Goal: Task Accomplishment & Management: Complete application form

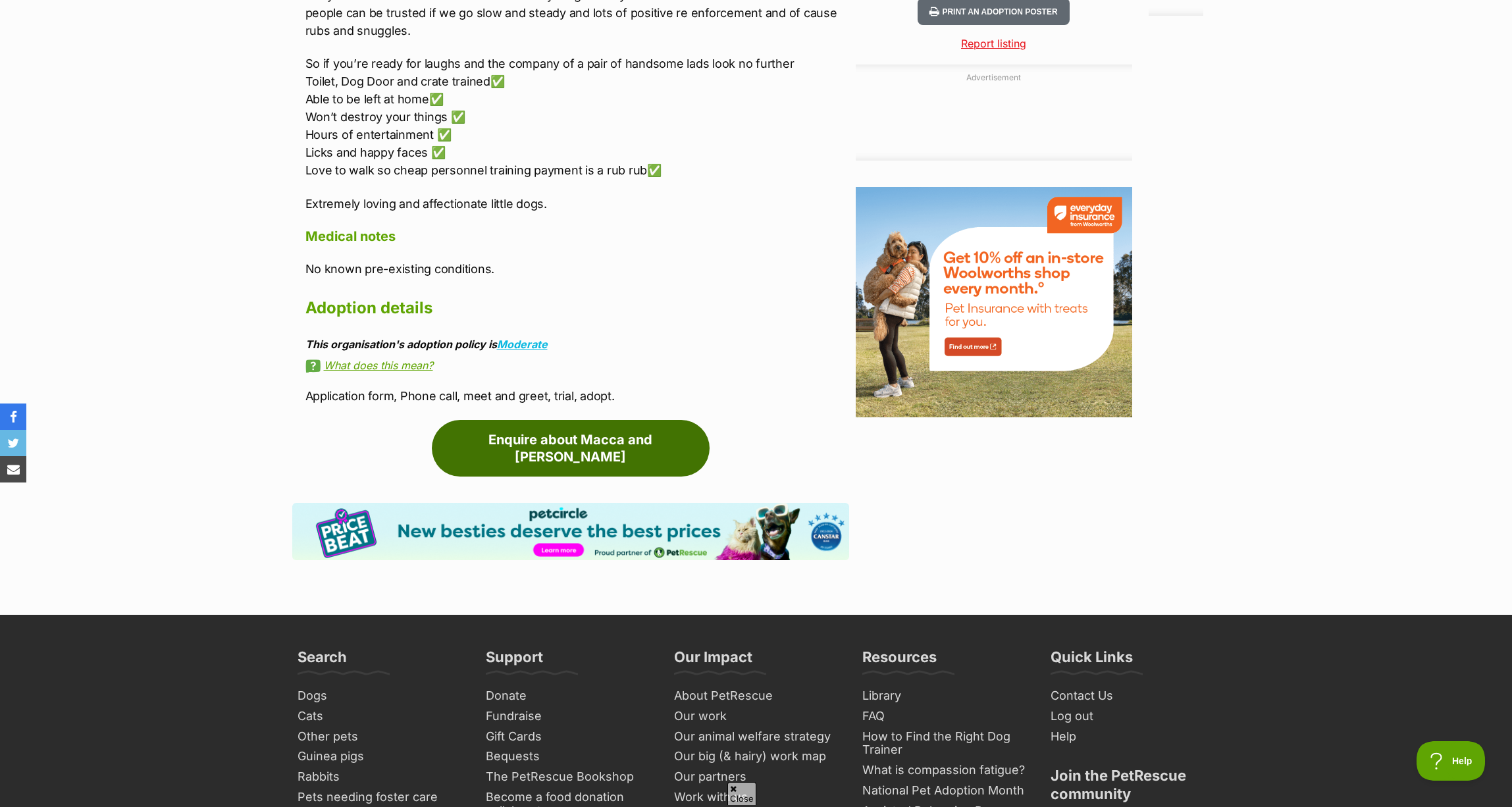
scroll to position [1370, 0]
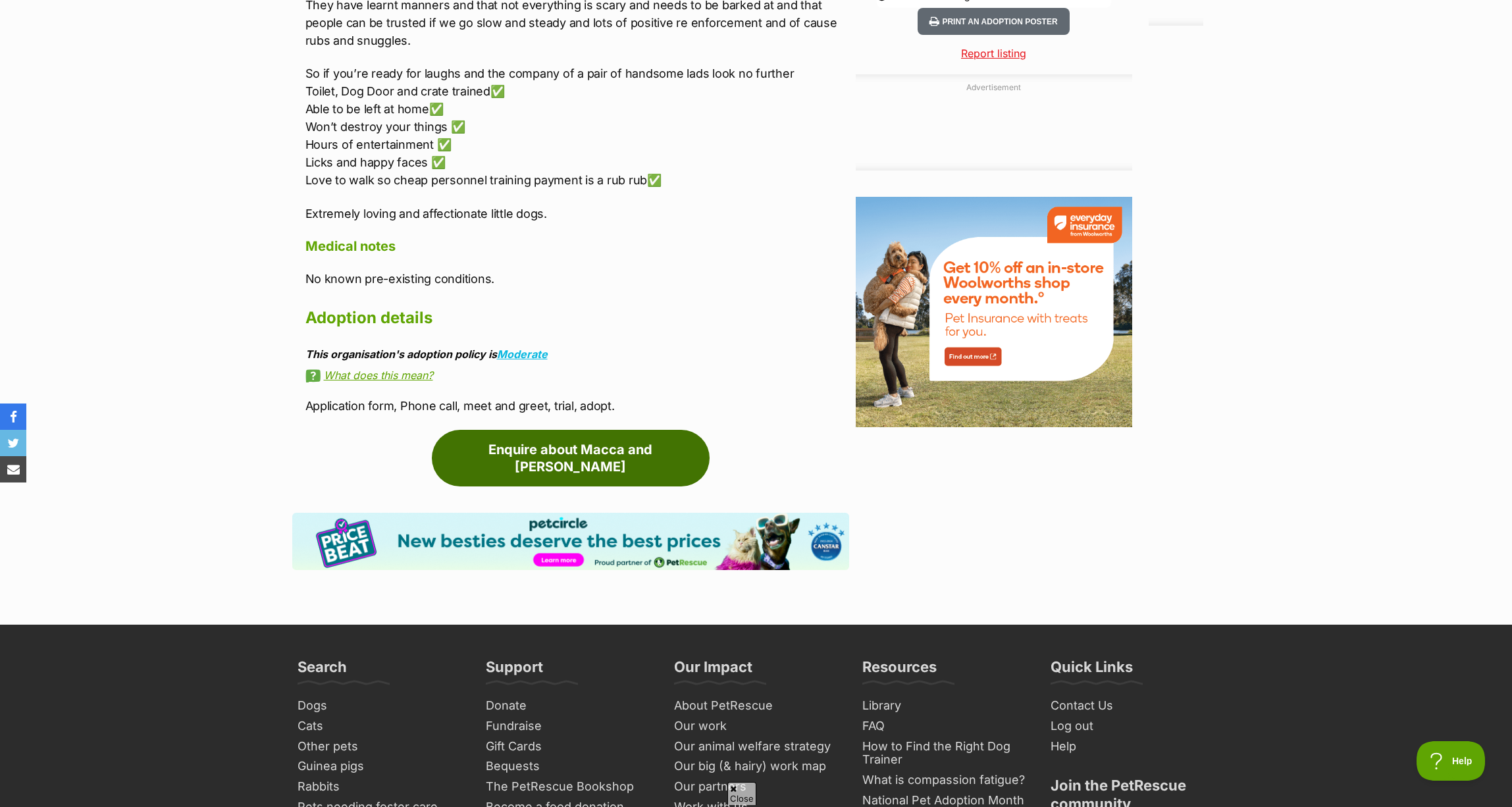
click at [596, 435] on link "Enquire about Macca and [PERSON_NAME]" at bounding box center [571, 458] width 277 height 57
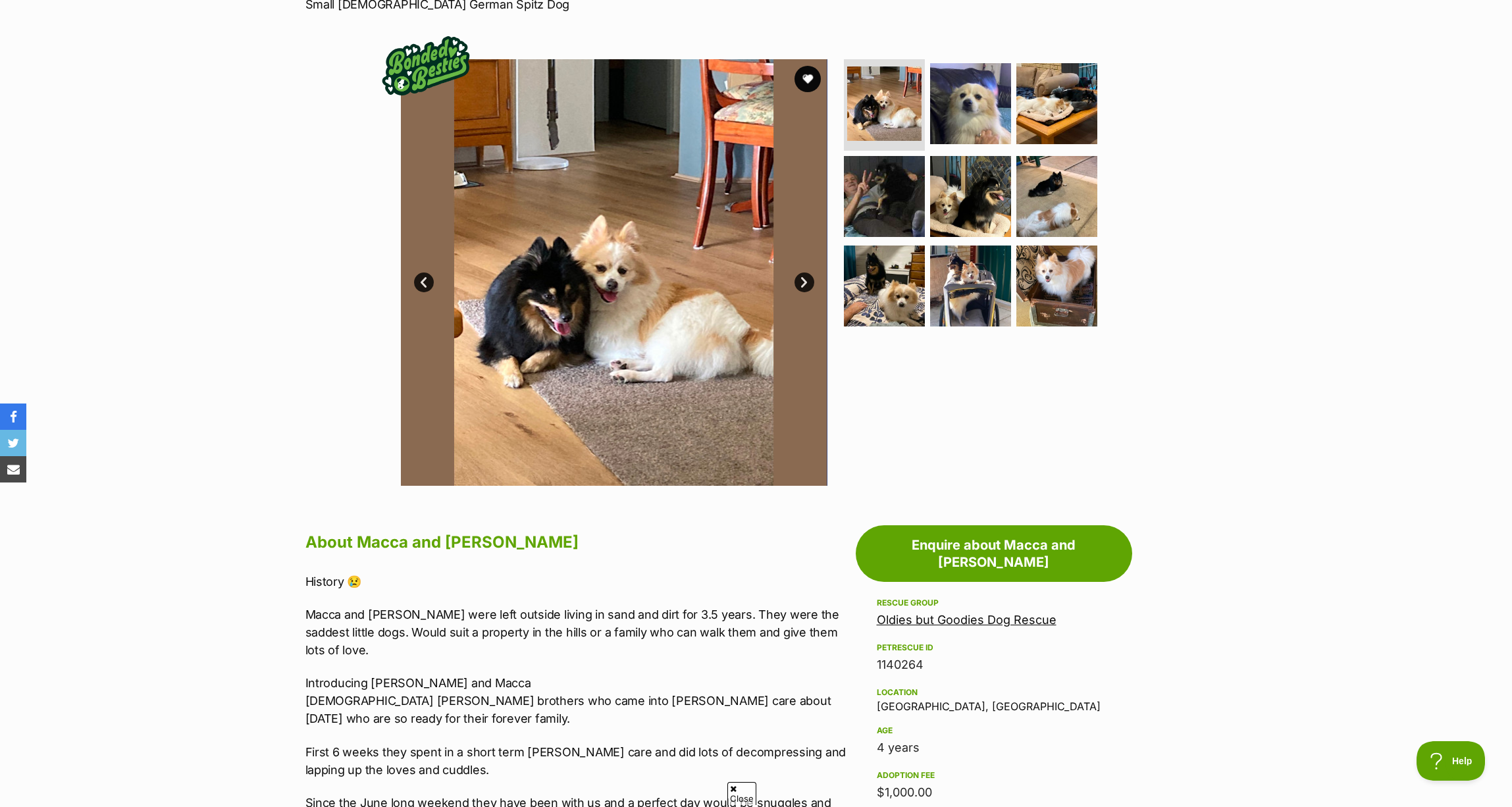
scroll to position [0, 0]
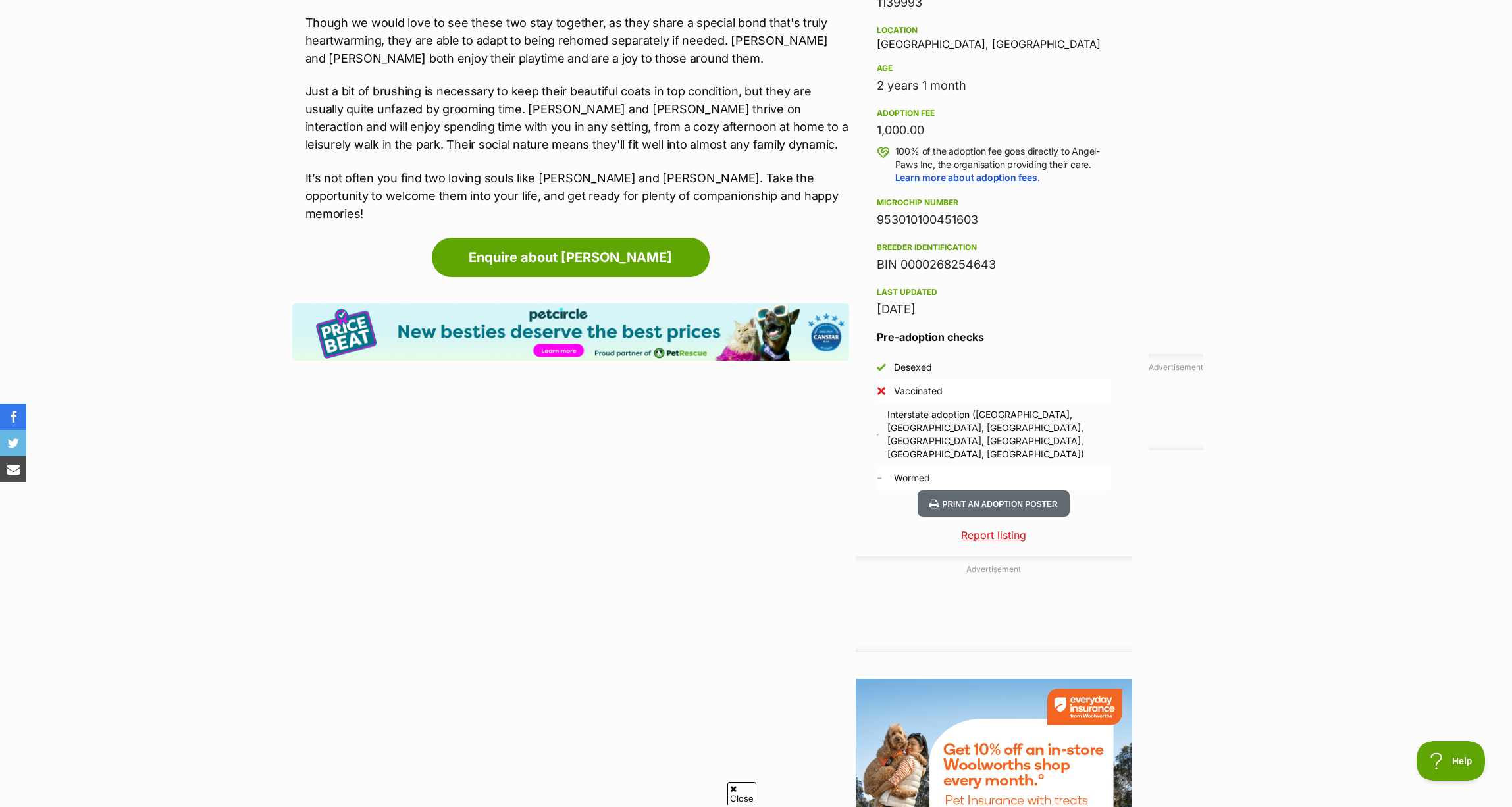
scroll to position [858, 0]
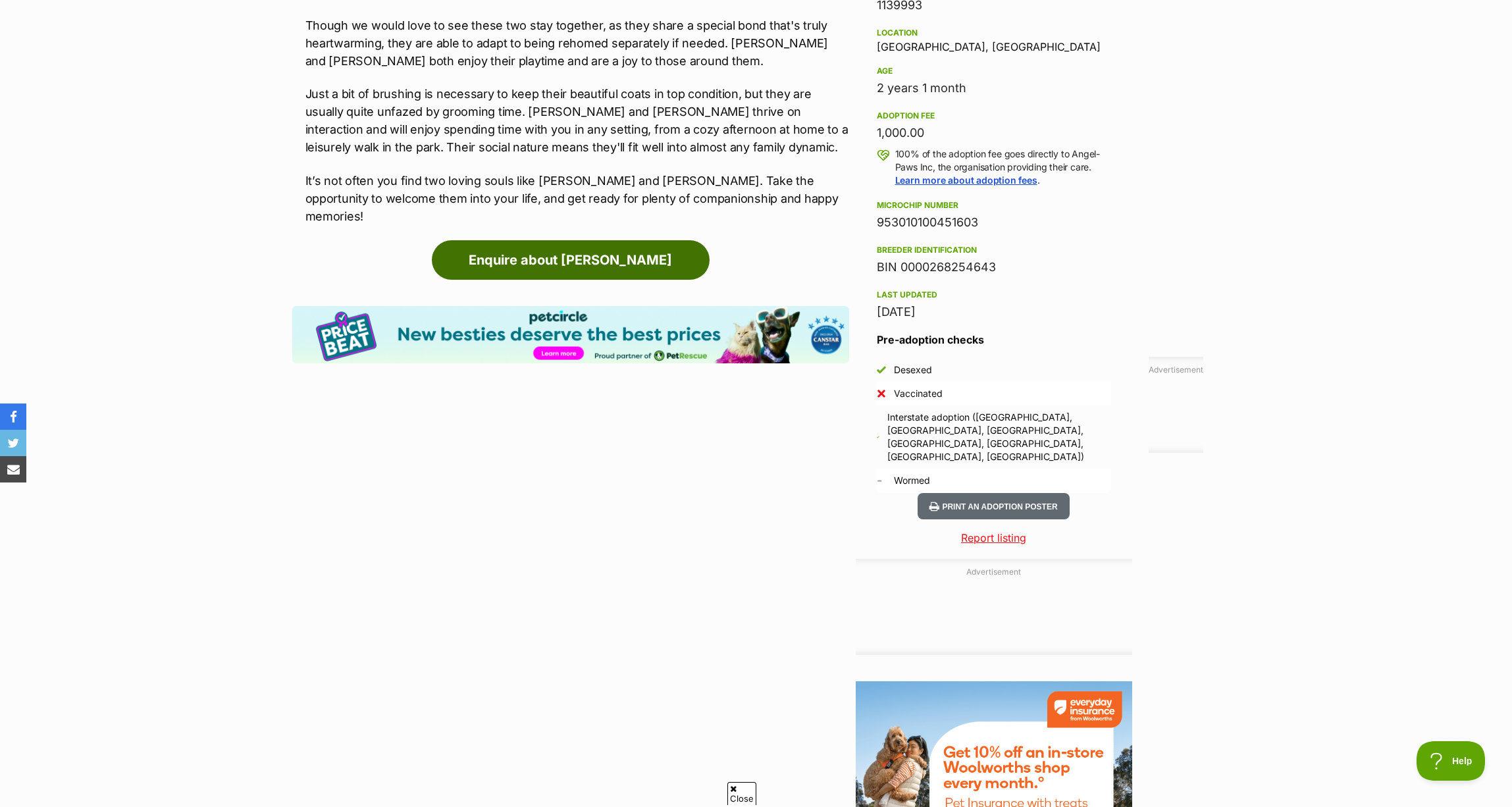
click at [550, 245] on link "Enquire about Bonnie" at bounding box center [571, 260] width 277 height 40
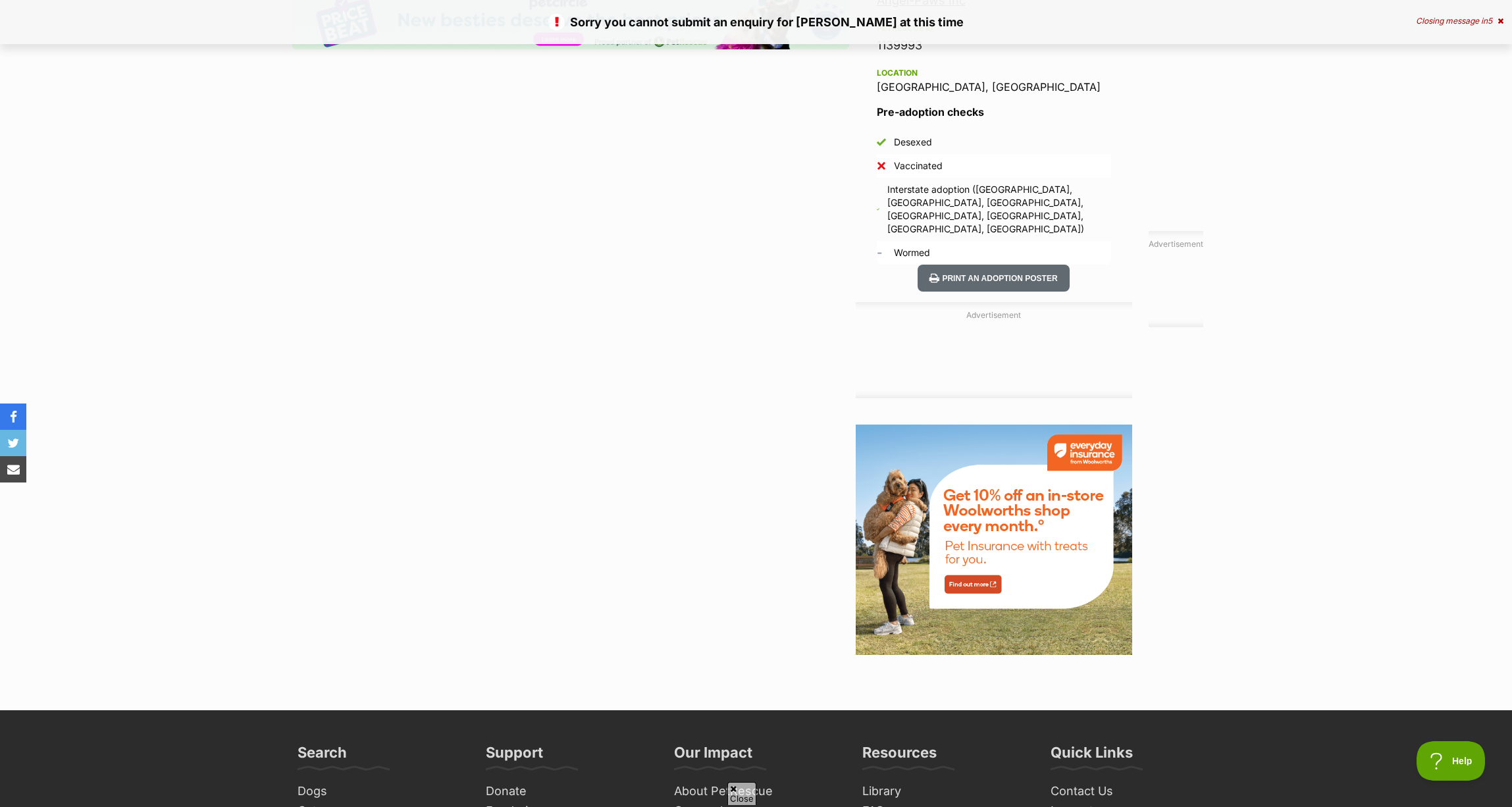
scroll to position [858, 0]
